Goal: Task Accomplishment & Management: Manage account settings

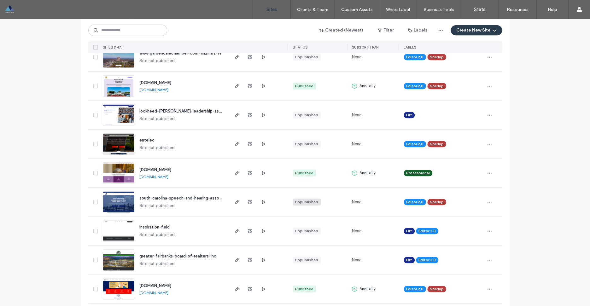
click at [305, 203] on div "Unpublished" at bounding box center [306, 202] width 23 height 6
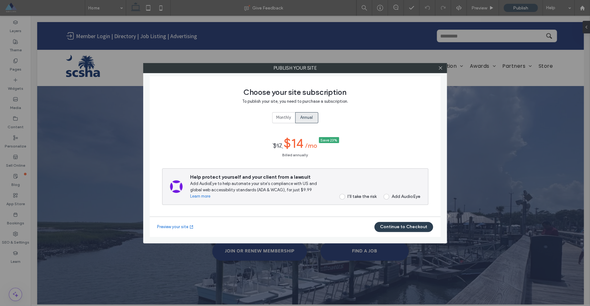
click at [369, 198] on div "I’ll take the risk" at bounding box center [361, 196] width 29 height 5
click at [399, 227] on button "Continue to Checkout" at bounding box center [403, 227] width 59 height 10
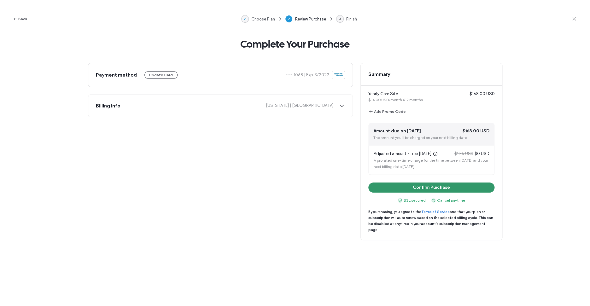
click at [397, 189] on button "Confirm Purchase" at bounding box center [431, 187] width 126 height 10
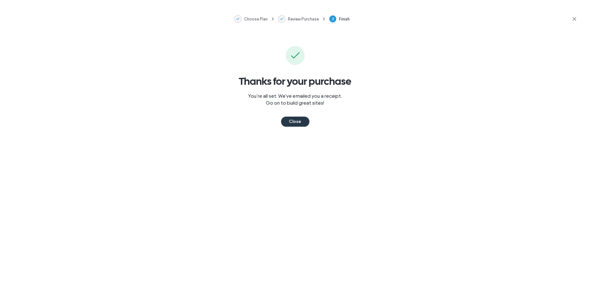
click at [300, 120] on button "Close" at bounding box center [295, 122] width 28 height 10
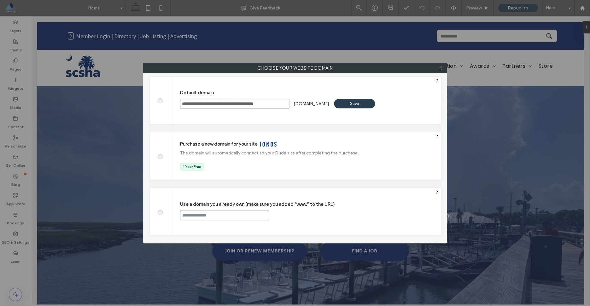
click at [362, 107] on div "Save" at bounding box center [354, 103] width 41 height 9
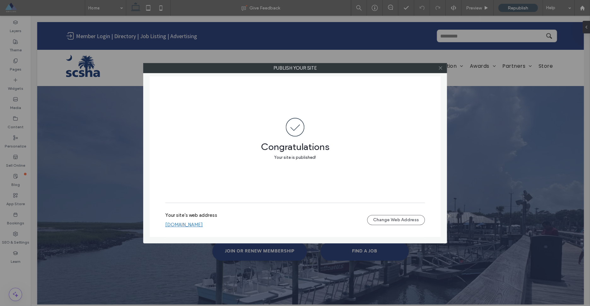
click at [439, 70] on icon at bounding box center [440, 68] width 5 height 5
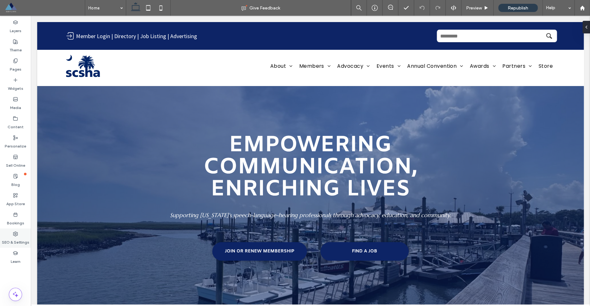
click at [17, 234] on icon at bounding box center [15, 233] width 5 height 5
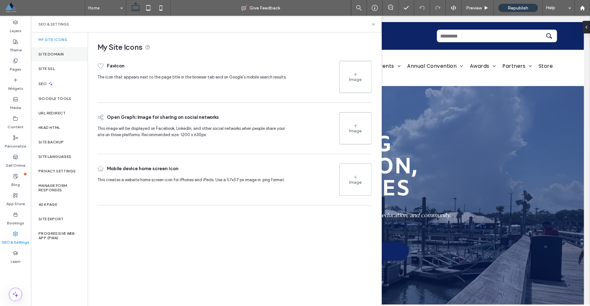
click at [59, 56] on label "Site Domain" at bounding box center [50, 54] width 25 height 4
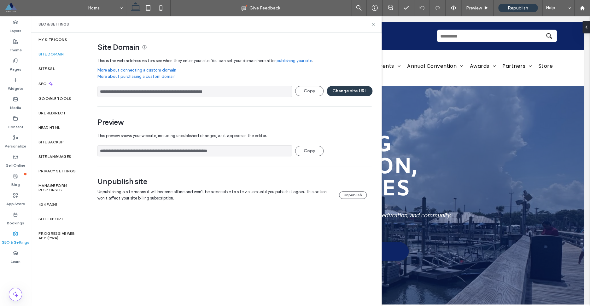
drag, startPoint x: 242, startPoint y: 92, endPoint x: 95, endPoint y: 87, distance: 147.6
click at [97, 87] on input "**********" at bounding box center [194, 91] width 194 height 11
click at [372, 24] on icon at bounding box center [373, 24] width 5 height 5
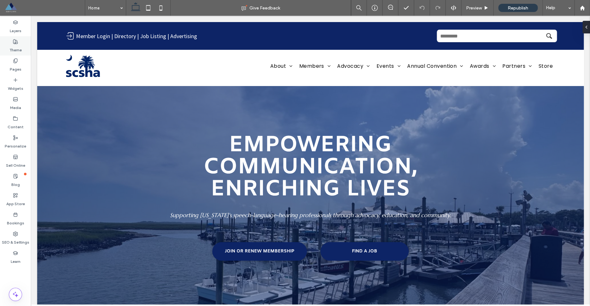
click at [21, 45] on label "Theme" at bounding box center [15, 48] width 12 height 9
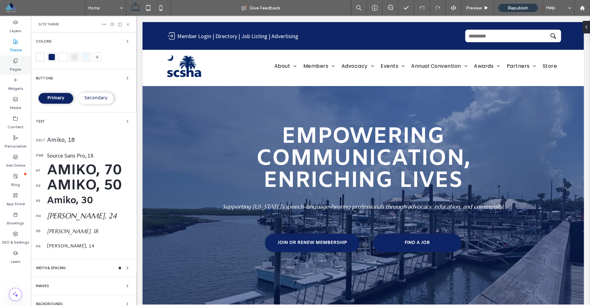
click at [15, 62] on icon at bounding box center [15, 60] width 5 height 5
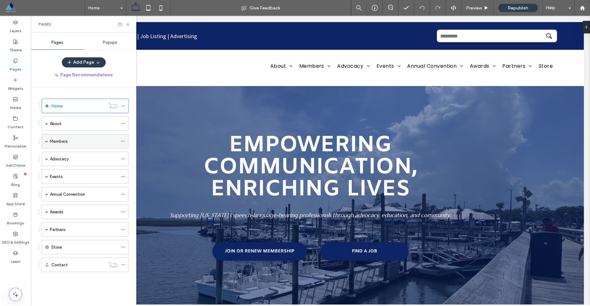
click at [46, 142] on span at bounding box center [46, 141] width 3 height 3
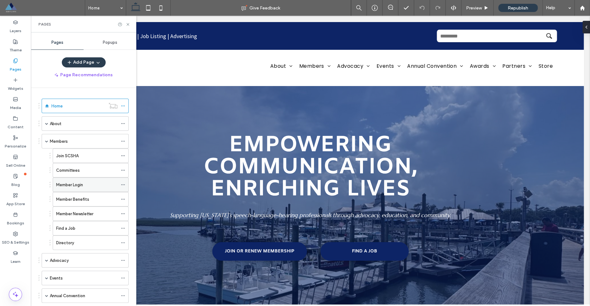
click at [71, 187] on label "Member Login" at bounding box center [69, 184] width 27 height 11
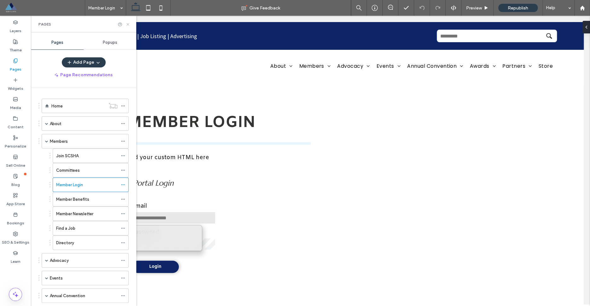
click at [128, 26] on icon at bounding box center [127, 24] width 5 height 5
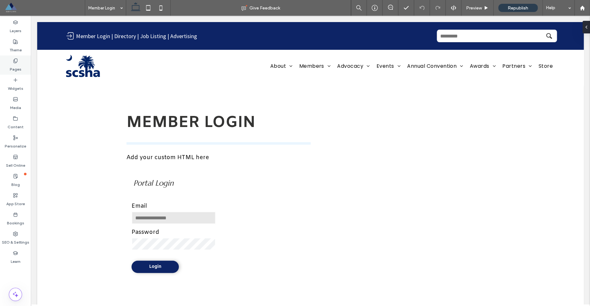
click at [18, 68] on label "Pages" at bounding box center [16, 67] width 12 height 9
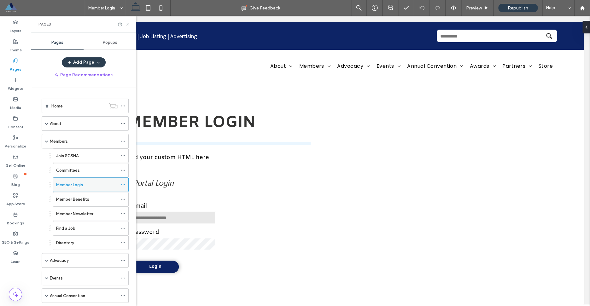
click at [124, 185] on use at bounding box center [122, 184] width 3 height 1
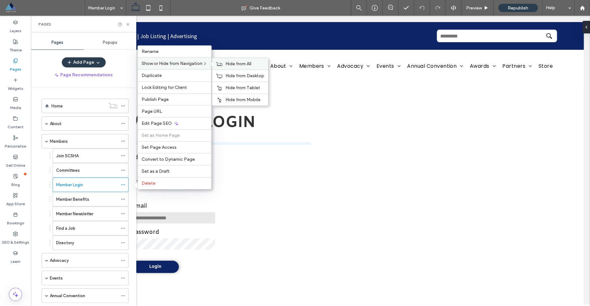
click at [238, 63] on span "Hide from All" at bounding box center [238, 63] width 26 height 5
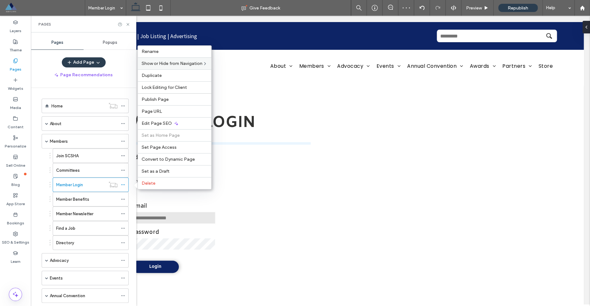
click at [38, 181] on div "Home About Executive Board State Network Representatives SCSHA Foundation Past …" at bounding box center [83, 195] width 105 height 215
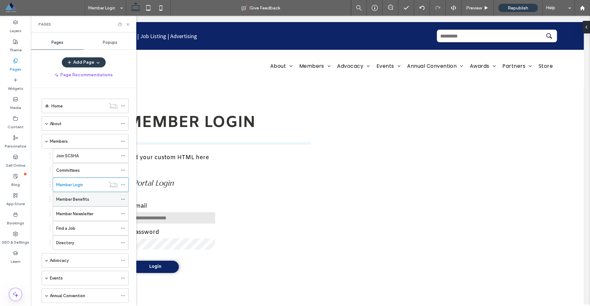
click at [75, 205] on div "Member Benefits" at bounding box center [86, 199] width 61 height 14
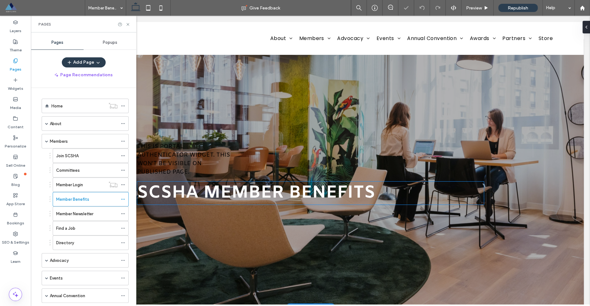
scroll to position [19, 0]
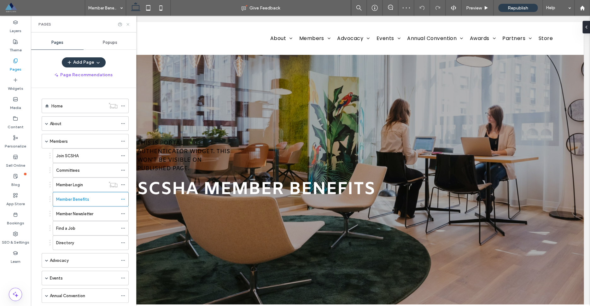
click at [129, 24] on icon at bounding box center [127, 24] width 5 height 5
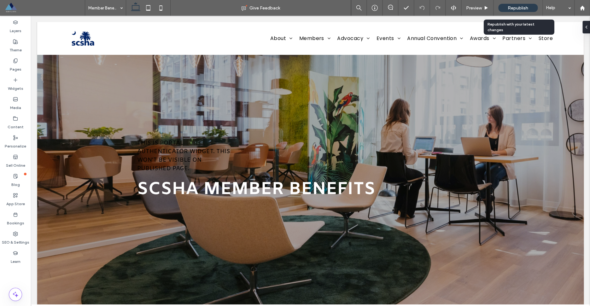
click at [520, 10] on span "Republish" at bounding box center [517, 7] width 20 height 5
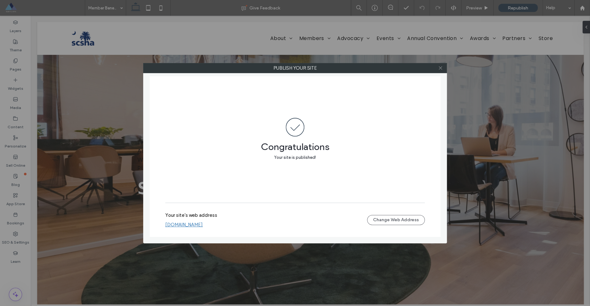
click at [439, 69] on use at bounding box center [439, 68] width 3 height 3
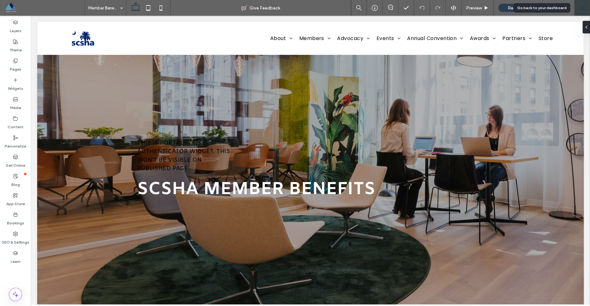
click at [582, 8] on use at bounding box center [581, 7] width 5 height 5
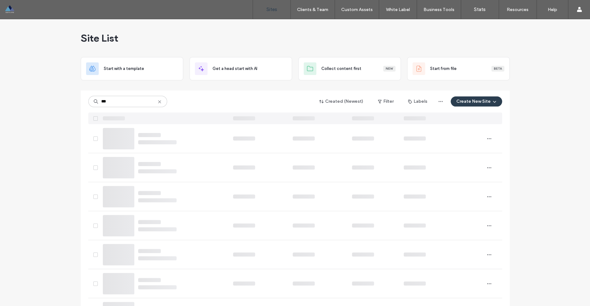
type input "***"
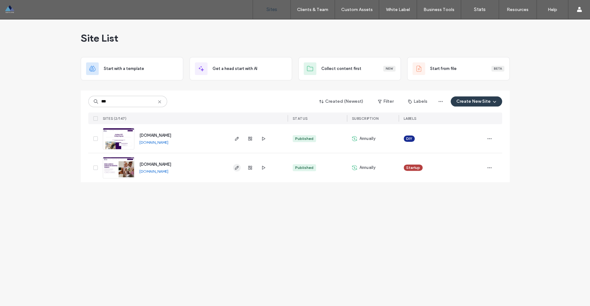
click at [236, 168] on use "button" at bounding box center [236, 168] width 4 height 4
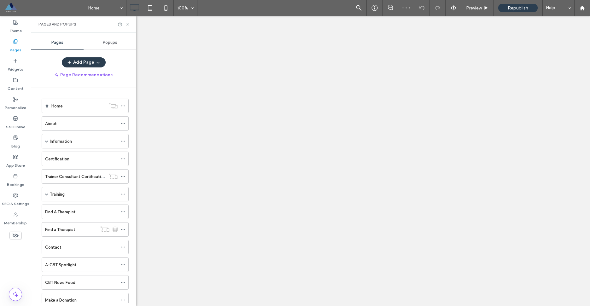
click at [84, 209] on div "Find A Therapist" at bounding box center [81, 212] width 72 height 7
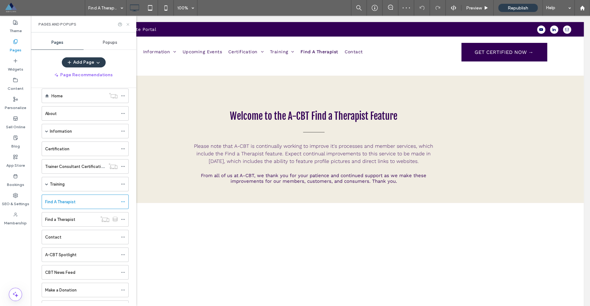
click at [129, 25] on use at bounding box center [127, 24] width 3 height 3
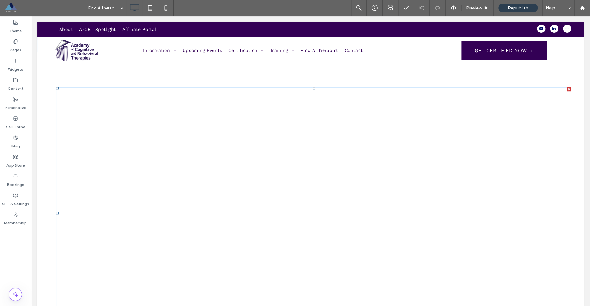
scroll to position [153, 0]
click at [230, 189] on span at bounding box center [313, 211] width 515 height 252
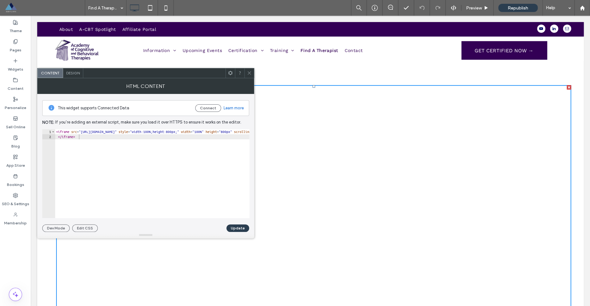
click at [251, 74] on icon at bounding box center [249, 73] width 5 height 5
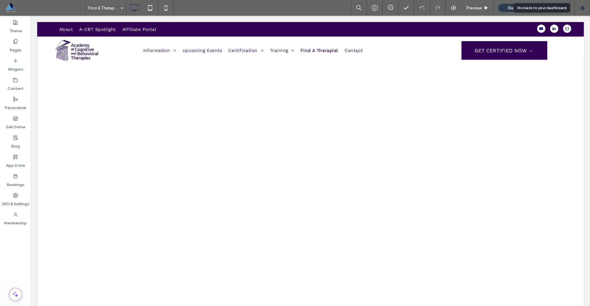
click at [582, 9] on icon at bounding box center [581, 7] width 5 height 5
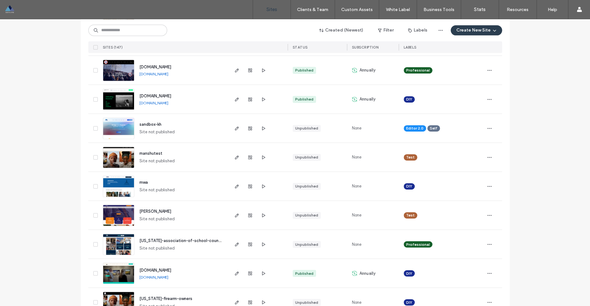
click at [168, 104] on link "[DOMAIN_NAME]" at bounding box center [153, 103] width 29 height 5
